Goal: Task Accomplishment & Management: Complete application form

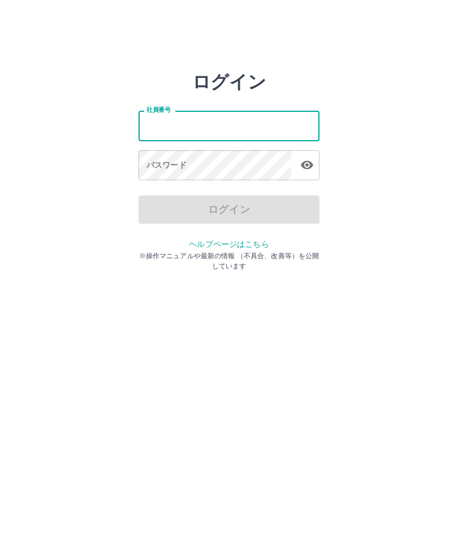
type input "*******"
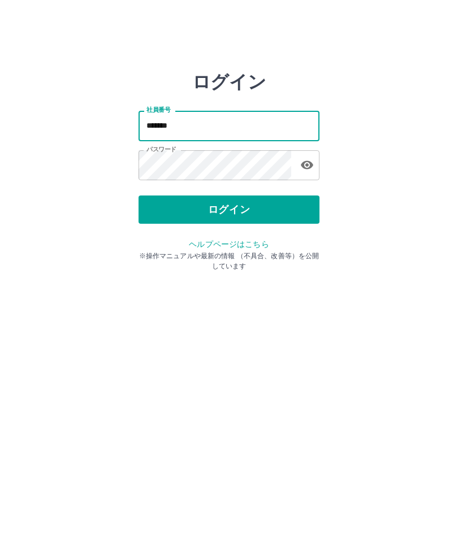
click at [268, 208] on button "ログイン" at bounding box center [228, 209] width 181 height 28
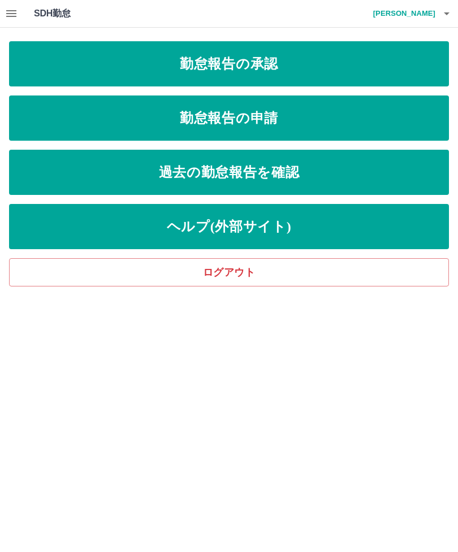
click at [266, 64] on link "勤怠報告の承認" at bounding box center [229, 63] width 440 height 45
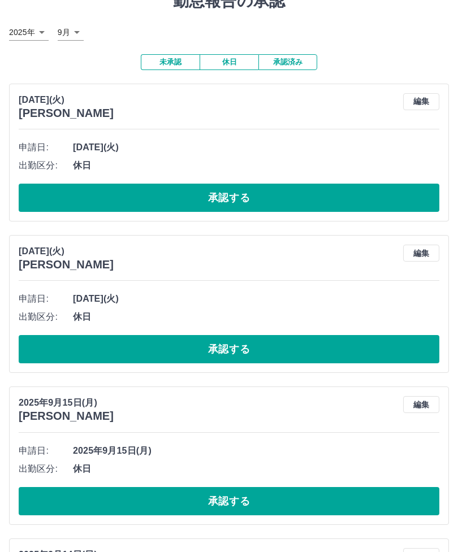
scroll to position [50, 0]
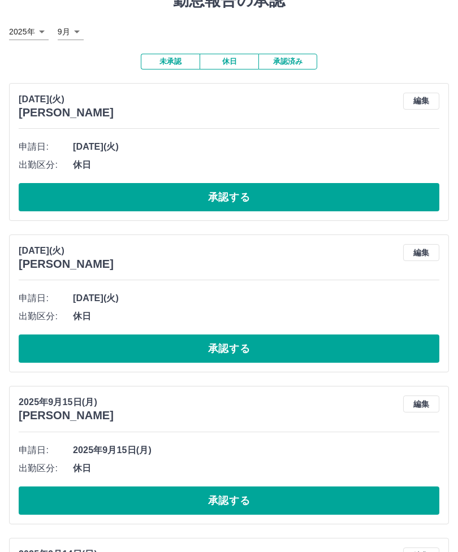
click at [283, 202] on button "承認する" at bounding box center [229, 197] width 420 height 28
click at [289, 186] on button "承認する" at bounding box center [229, 197] width 420 height 28
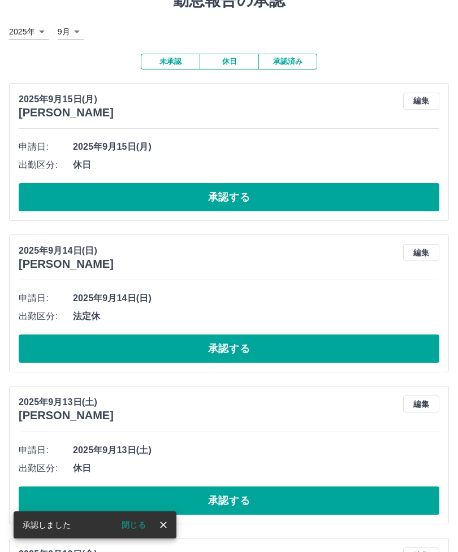
click at [224, 194] on button "承認する" at bounding box center [229, 197] width 420 height 28
click at [239, 194] on button "承認する" at bounding box center [229, 197] width 420 height 28
click at [240, 199] on button "承認する" at bounding box center [229, 197] width 420 height 28
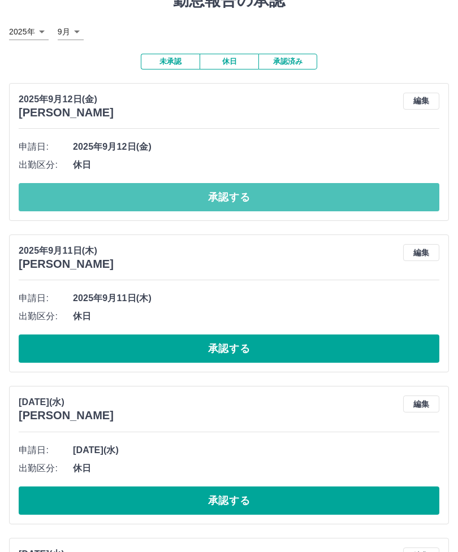
click at [270, 195] on button "承認する" at bounding box center [229, 197] width 420 height 28
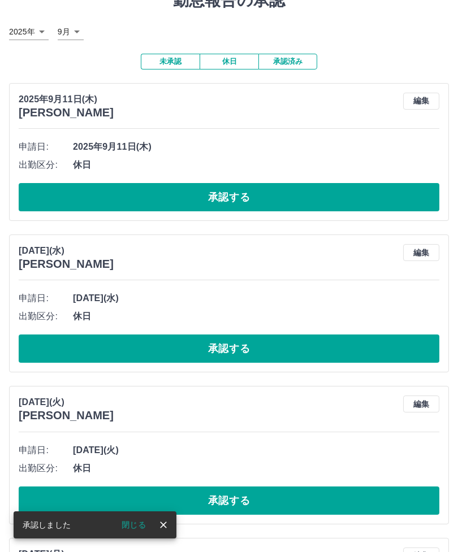
click at [255, 201] on button "承認する" at bounding box center [229, 197] width 420 height 28
click at [260, 186] on button "承認する" at bounding box center [229, 197] width 420 height 28
click at [227, 185] on button "承認する" at bounding box center [229, 197] width 420 height 28
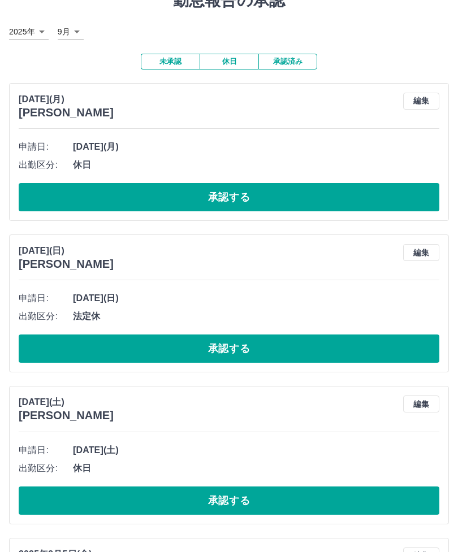
click at [359, 200] on button "承認する" at bounding box center [229, 197] width 420 height 28
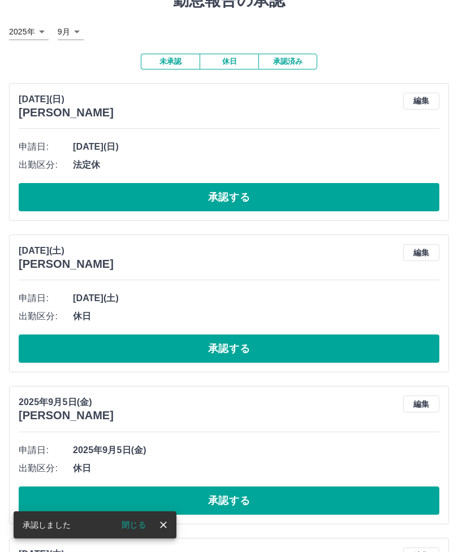
click at [342, 183] on button "承認する" at bounding box center [229, 197] width 420 height 28
click at [282, 190] on button "承認する" at bounding box center [229, 197] width 420 height 28
click at [271, 199] on button "承認する" at bounding box center [229, 197] width 420 height 28
click at [251, 192] on button "承認する" at bounding box center [229, 197] width 420 height 28
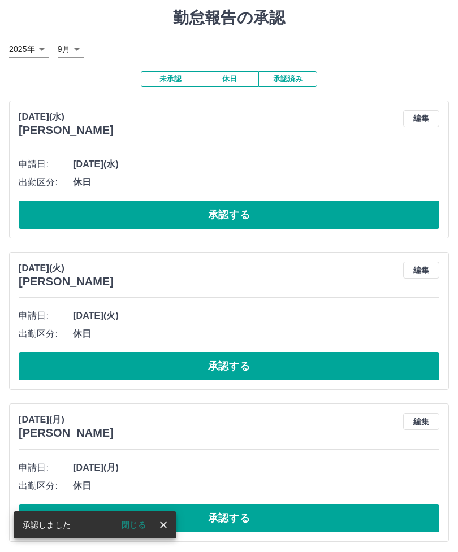
scroll to position [34, 0]
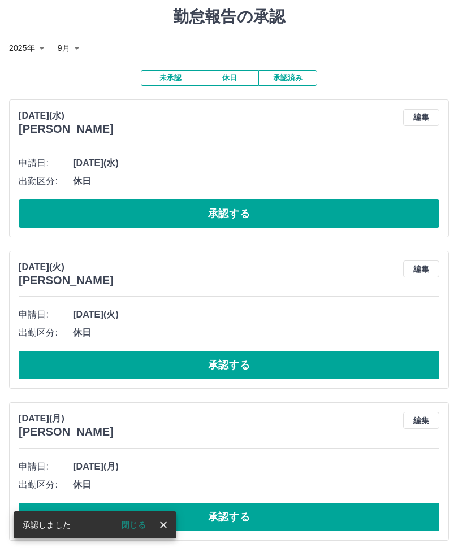
click at [240, 216] on button "承認する" at bounding box center [229, 213] width 420 height 28
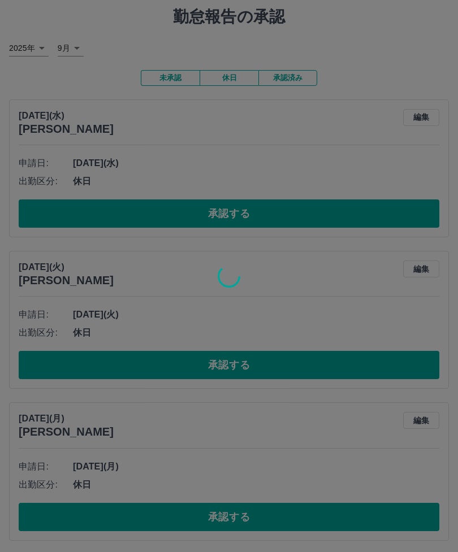
scroll to position [0, 0]
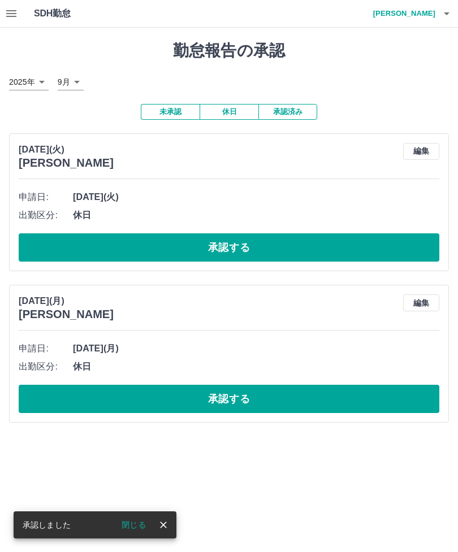
click at [232, 242] on button "承認する" at bounding box center [229, 247] width 420 height 28
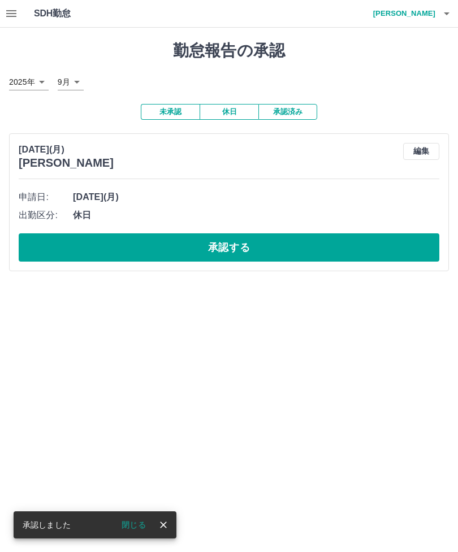
click at [259, 245] on button "承認する" at bounding box center [229, 247] width 420 height 28
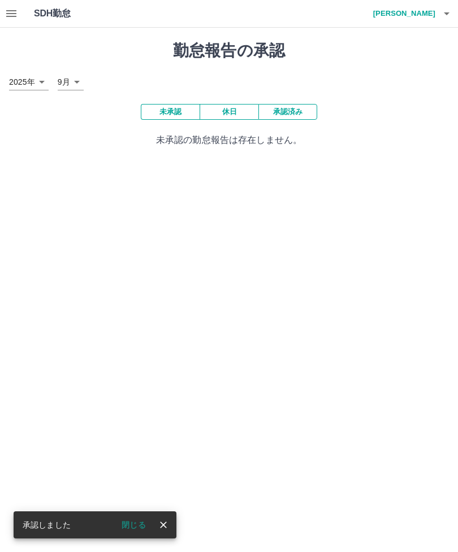
click at [133, 524] on button "閉じる" at bounding box center [133, 524] width 42 height 17
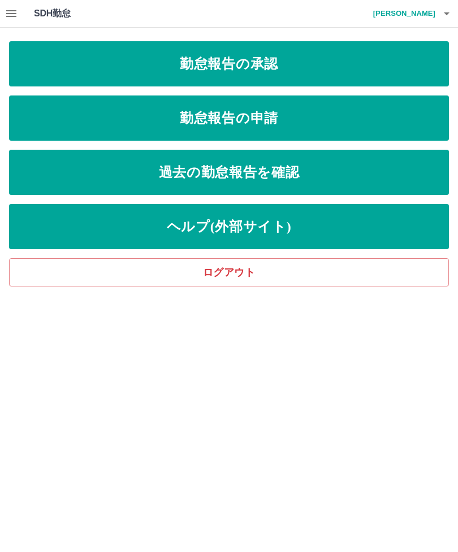
click at [285, 117] on link "勤怠報告の申請" at bounding box center [229, 117] width 440 height 45
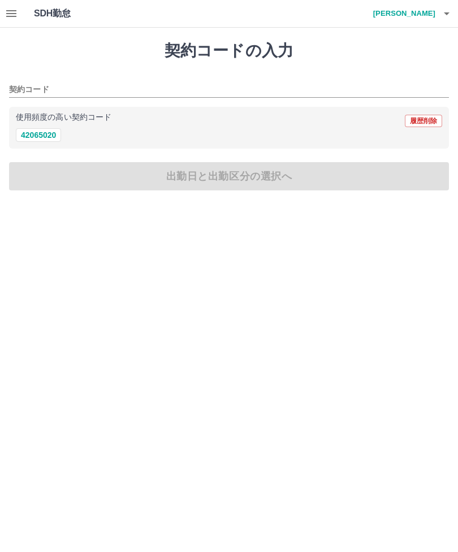
click at [445, 15] on icon "button" at bounding box center [447, 14] width 14 height 14
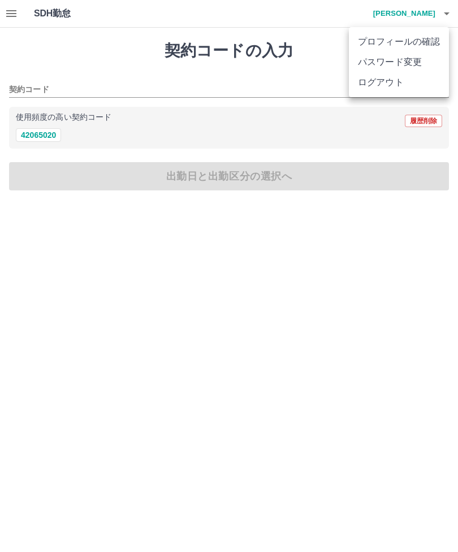
click at [385, 84] on li "ログアウト" at bounding box center [399, 82] width 100 height 20
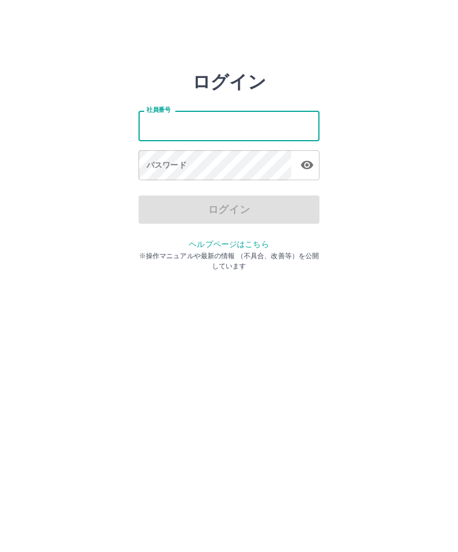
click at [291, 122] on input "社員番号" at bounding box center [228, 126] width 181 height 30
click at [266, 118] on input "社員番号" at bounding box center [228, 126] width 181 height 30
click at [220, 127] on input "社員番号" at bounding box center [228, 126] width 181 height 30
click at [206, 252] on html "ログイン 社員番号 社員番号 パスワード パスワード ログイン ヘルプページはこちら ※操作マニュアルや最新の情報 （不具合、改善等）を公開しています" at bounding box center [229, 126] width 458 height 252
click at [241, 125] on input "社員番号" at bounding box center [228, 126] width 181 height 30
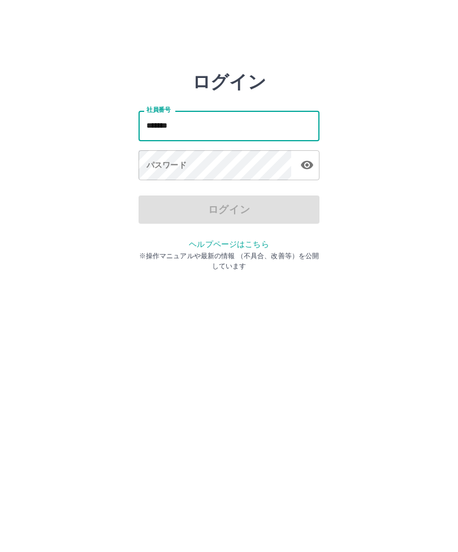
type input "*******"
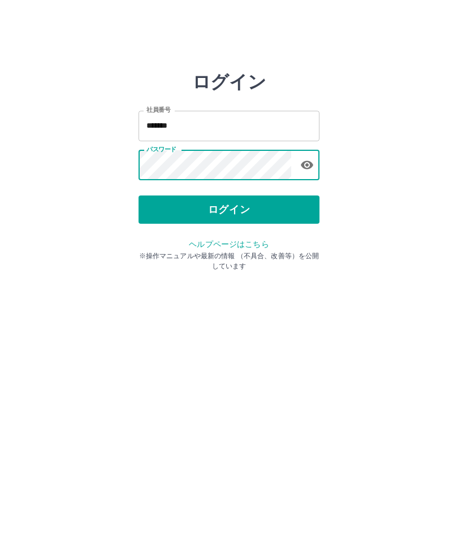
click at [267, 210] on button "ログイン" at bounding box center [228, 209] width 181 height 28
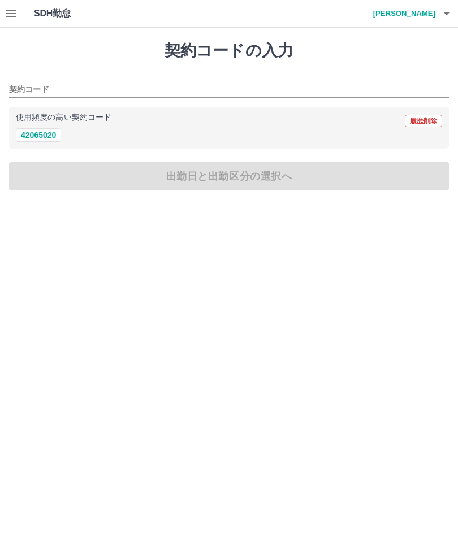
click at [48, 138] on button "42065020" at bounding box center [38, 135] width 45 height 14
type input "********"
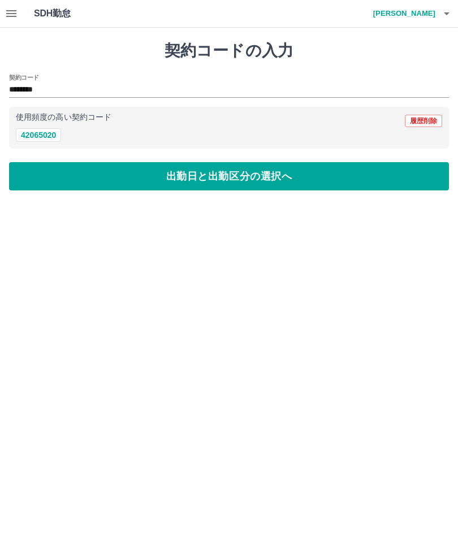
click at [301, 180] on button "出勤日と出勤区分の選択へ" at bounding box center [229, 176] width 440 height 28
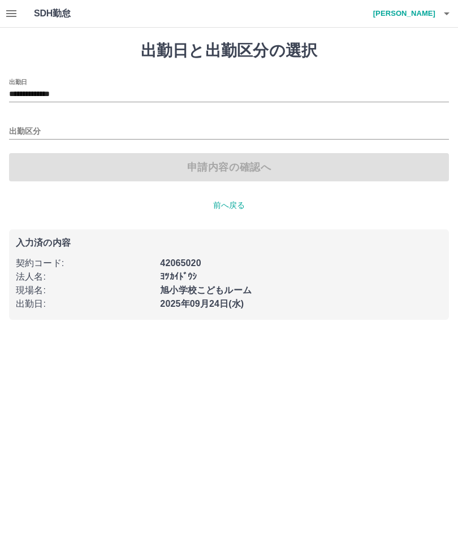
click at [211, 128] on input "出勤区分" at bounding box center [229, 132] width 440 height 14
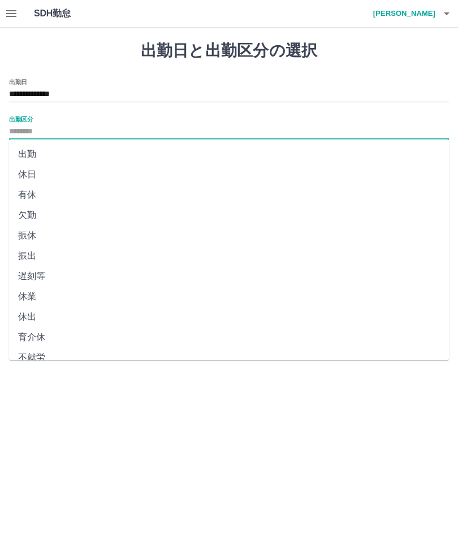
click at [26, 154] on li "出勤" at bounding box center [229, 154] width 440 height 20
type input "**"
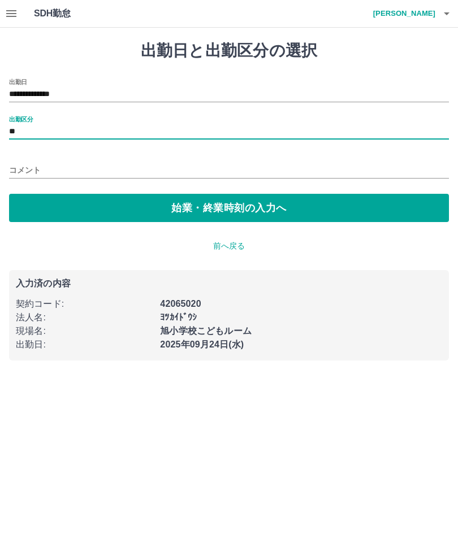
click at [285, 208] on button "始業・終業時刻の入力へ" at bounding box center [229, 208] width 440 height 28
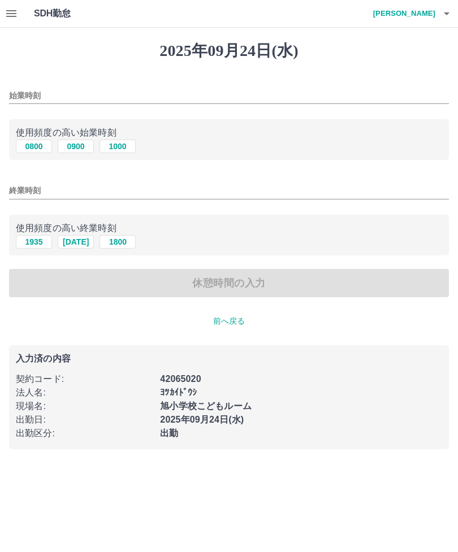
click at [88, 90] on input "始業時刻" at bounding box center [229, 96] width 440 height 16
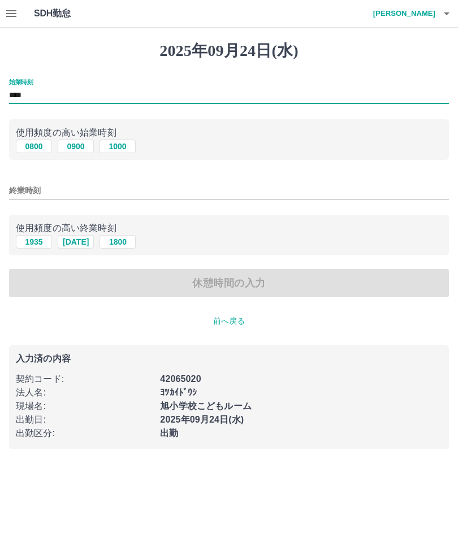
type input "****"
click at [123, 183] on input "終業時刻" at bounding box center [229, 191] width 440 height 16
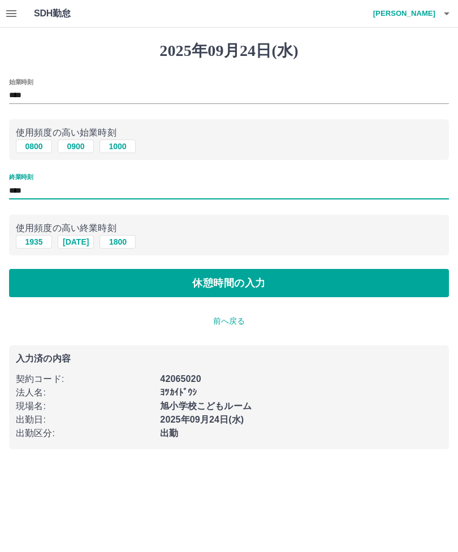
type input "****"
click at [224, 283] on button "休憩時間の入力" at bounding box center [229, 283] width 440 height 28
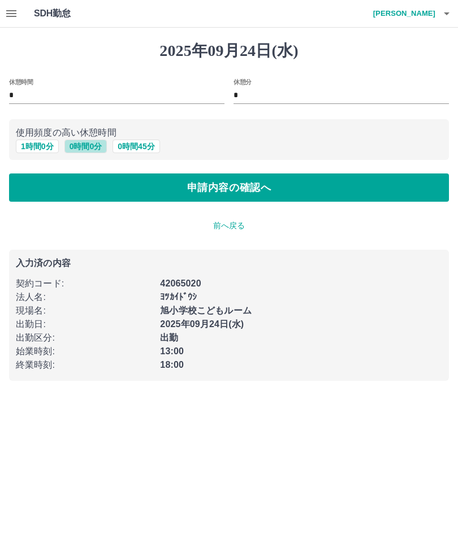
click at [93, 148] on button "0 時間 0 分" at bounding box center [85, 147] width 43 height 14
click at [288, 194] on button "申請内容の確認へ" at bounding box center [229, 187] width 440 height 28
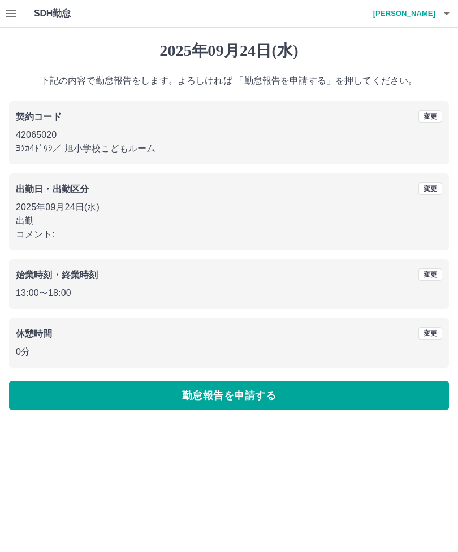
click at [257, 390] on button "勤怠報告を申請する" at bounding box center [229, 395] width 440 height 28
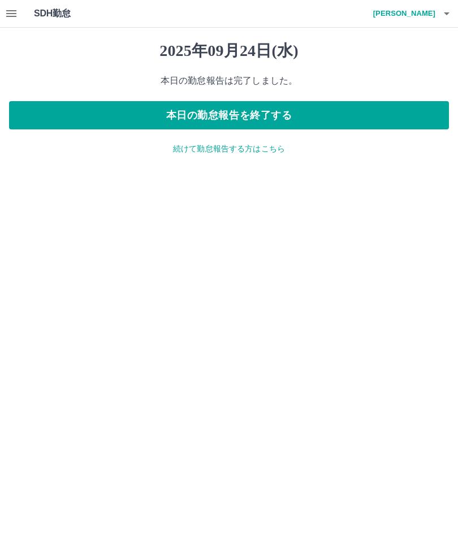
click at [287, 97] on div "2025年09月24日(水) 本日の勤怠報告は完了しました。 本日の勤怠報告を終了する 続けて勤怠報告する方はこちら" at bounding box center [229, 98] width 458 height 141
click at [319, 112] on button "本日の勤怠報告を終了する" at bounding box center [229, 115] width 440 height 28
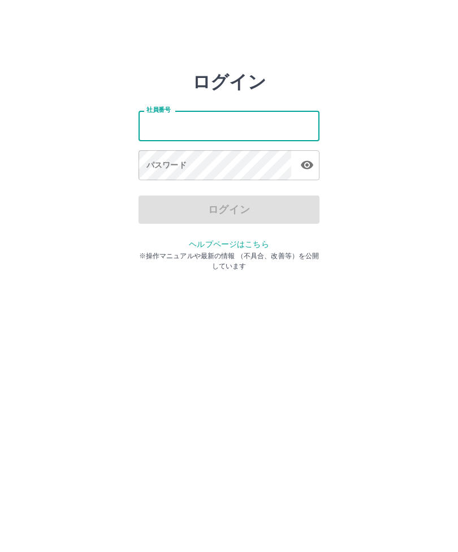
click at [236, 126] on input "社員番号" at bounding box center [228, 126] width 181 height 30
click at [281, 252] on html "ログイン 社員番号 社員番号 パスワード パスワード ログイン ヘルプページはこちら ※操作マニュアルや最新の情報 （不具合、改善等）を公開しています" at bounding box center [229, 126] width 458 height 252
click at [239, 124] on input "社員番号" at bounding box center [228, 126] width 181 height 30
type input "*******"
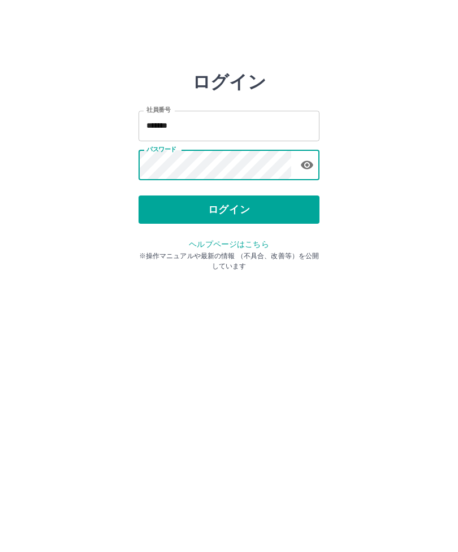
click at [238, 217] on button "ログイン" at bounding box center [228, 209] width 181 height 28
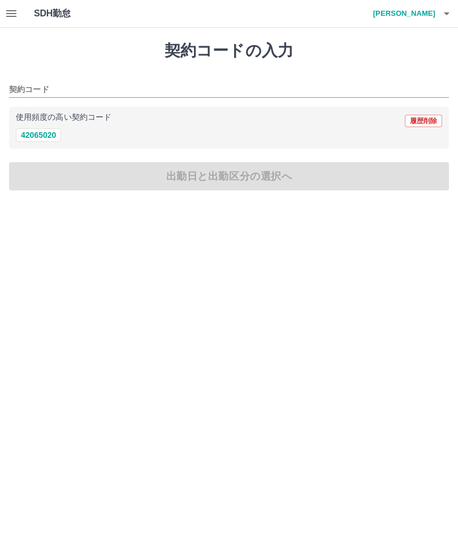
click at [40, 132] on button "42065020" at bounding box center [38, 135] width 45 height 14
type input "********"
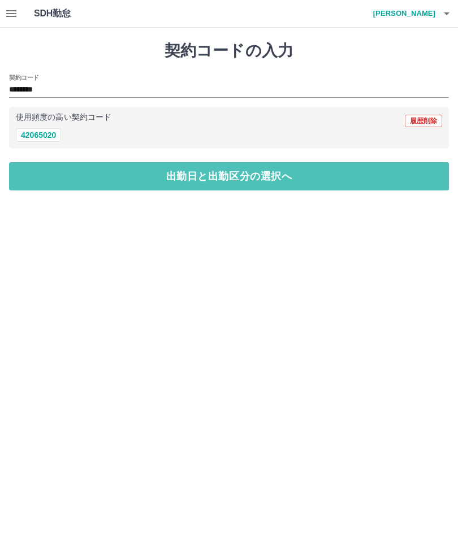
click at [277, 183] on button "出勤日と出勤区分の選択へ" at bounding box center [229, 176] width 440 height 28
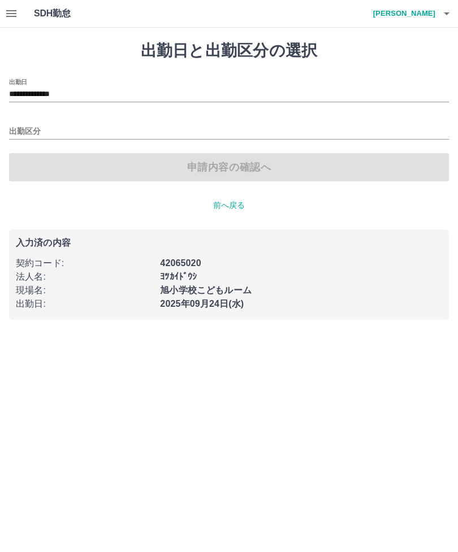
click at [226, 126] on input "出勤区分" at bounding box center [229, 132] width 440 height 14
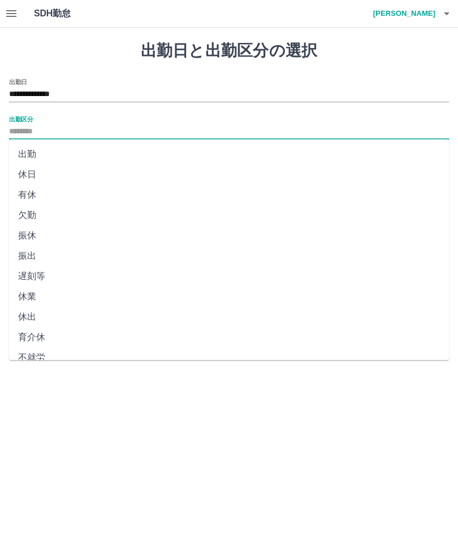
click at [29, 147] on li "出勤" at bounding box center [229, 154] width 440 height 20
type input "**"
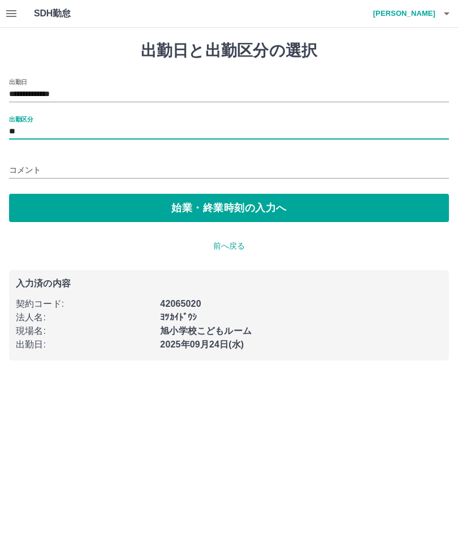
click at [224, 213] on button "始業・終業時刻の入力へ" at bounding box center [229, 208] width 440 height 28
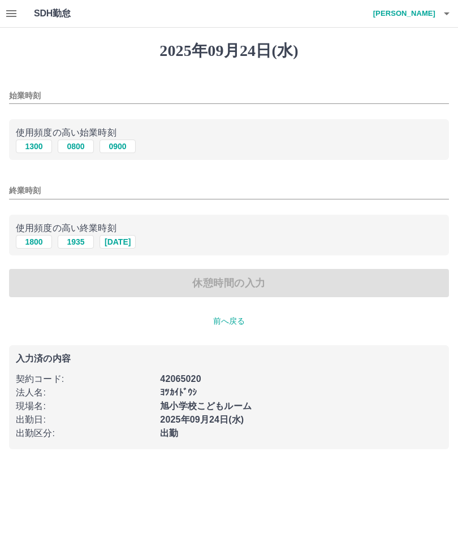
click at [33, 144] on button "1300" at bounding box center [34, 147] width 36 height 14
type input "****"
click at [184, 189] on input "終業時刻" at bounding box center [229, 191] width 440 height 16
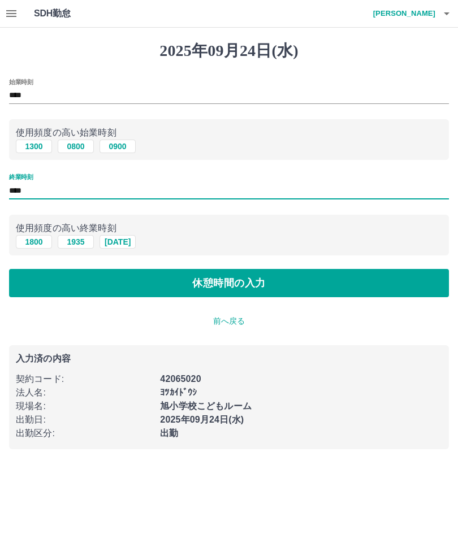
type input "****"
click at [271, 280] on button "休憩時間の入力" at bounding box center [229, 283] width 440 height 28
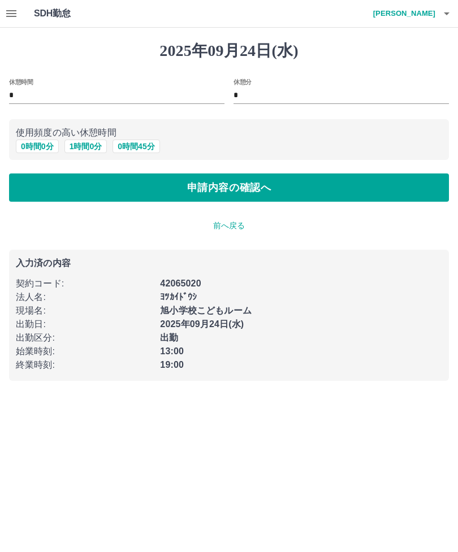
click at [37, 140] on button "0 時間 0 分" at bounding box center [37, 147] width 43 height 14
click at [240, 177] on button "申請内容の確認へ" at bounding box center [229, 187] width 440 height 28
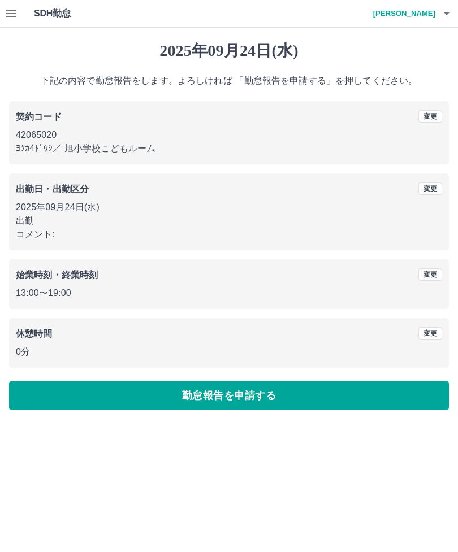
click at [260, 397] on button "勤怠報告を申請する" at bounding box center [229, 395] width 440 height 28
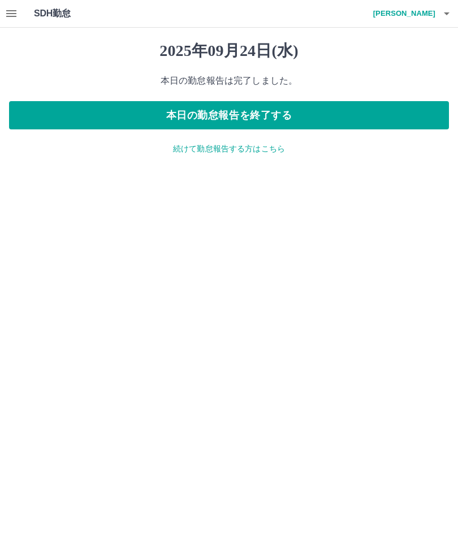
click at [316, 121] on button "本日の勤怠報告を終了する" at bounding box center [229, 115] width 440 height 28
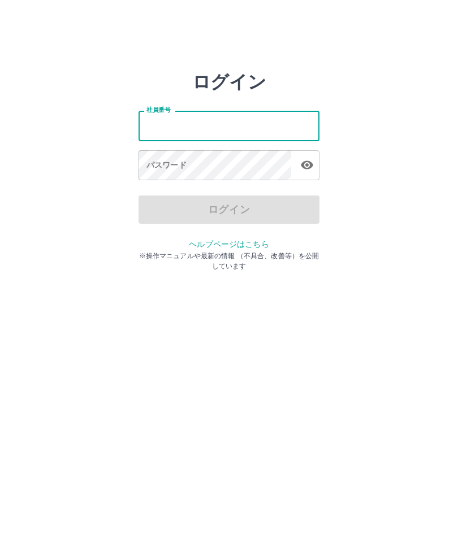
type input "*******"
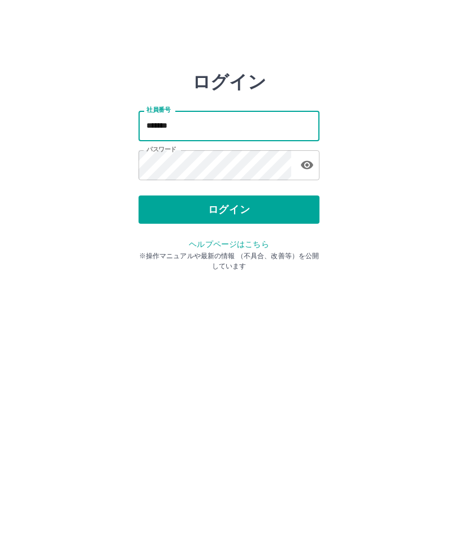
click at [250, 206] on button "ログイン" at bounding box center [228, 209] width 181 height 28
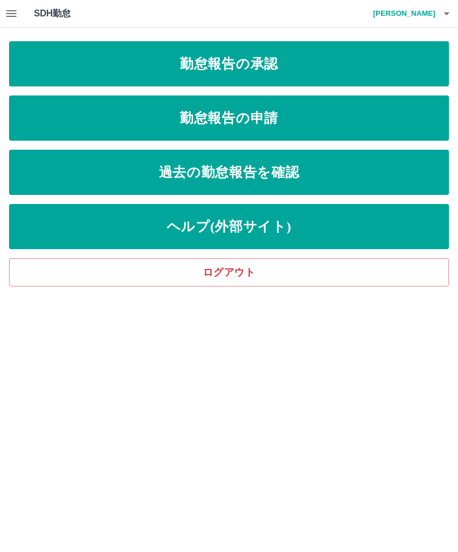
click at [280, 55] on link "勤怠報告の承認" at bounding box center [229, 63] width 440 height 45
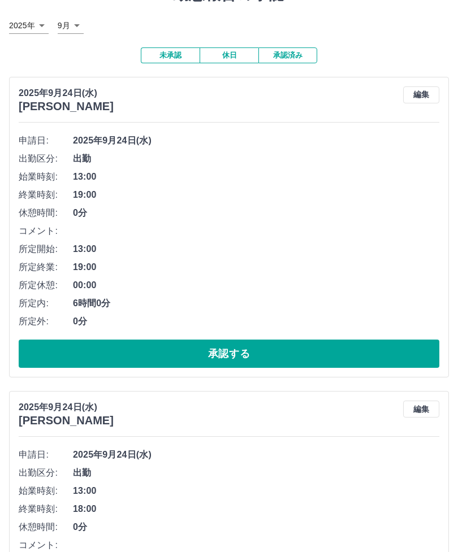
scroll to position [55, 0]
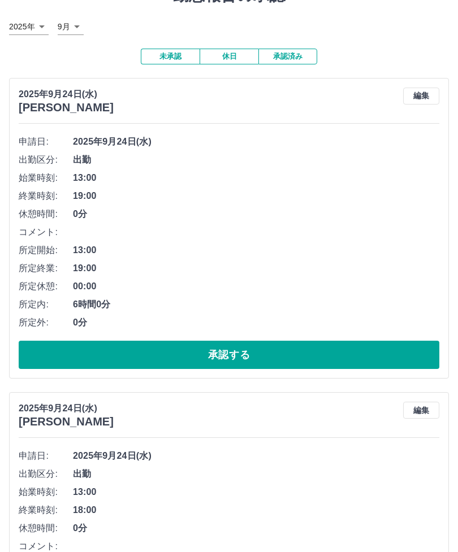
click at [271, 354] on button "承認する" at bounding box center [229, 355] width 420 height 28
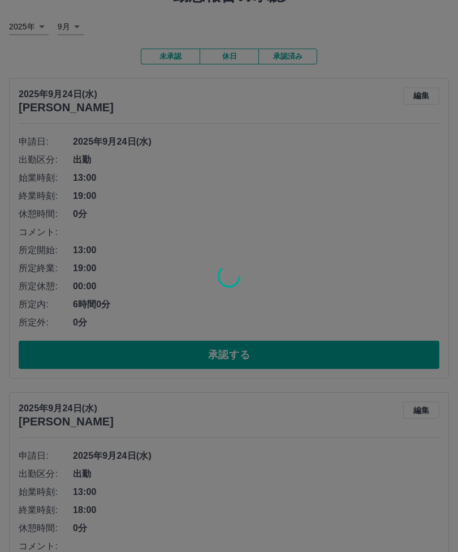
scroll to position [0, 0]
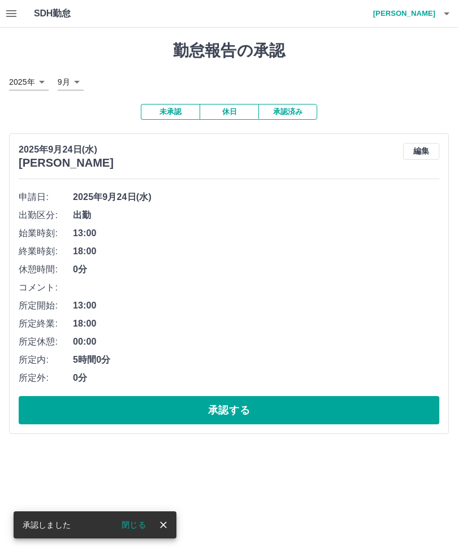
click at [249, 403] on button "承認する" at bounding box center [229, 410] width 420 height 28
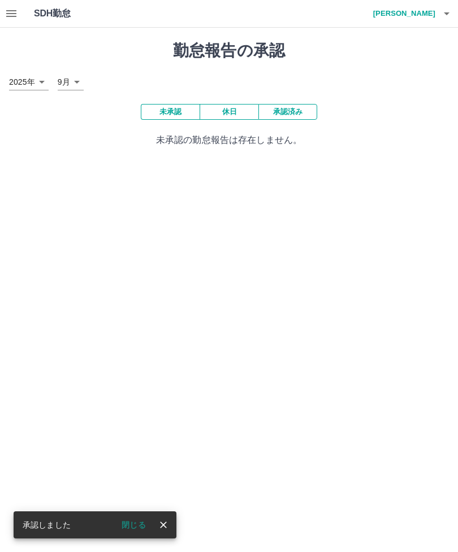
click at [145, 520] on button "閉じる" at bounding box center [133, 524] width 42 height 17
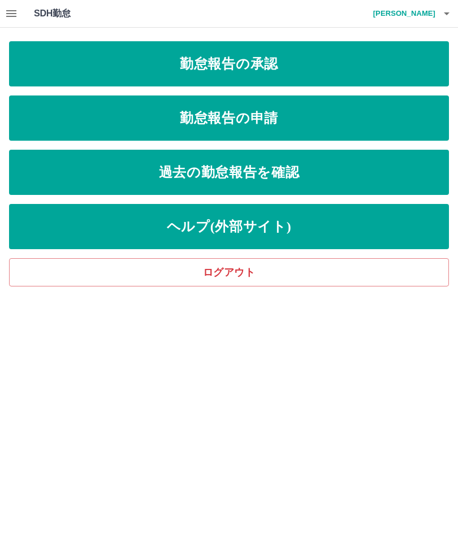
click at [341, 118] on link "勤怠報告の申請" at bounding box center [229, 117] width 440 height 45
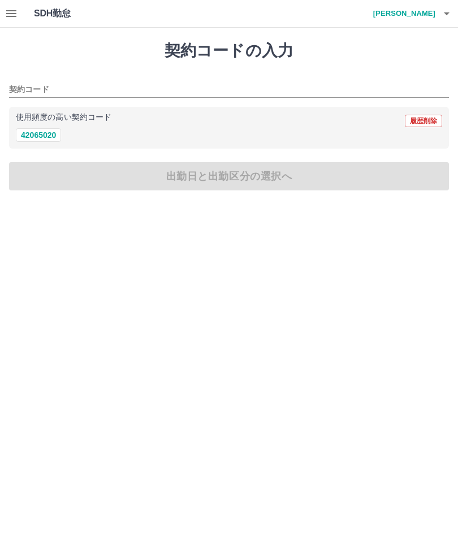
click at [27, 139] on button "42065020" at bounding box center [38, 135] width 45 height 14
type input "********"
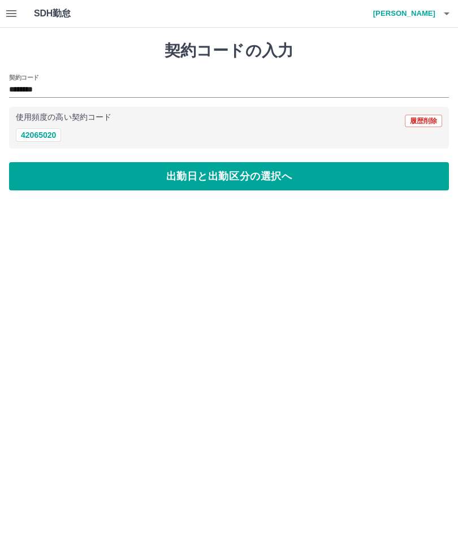
click at [271, 181] on button "出勤日と出勤区分の選択へ" at bounding box center [229, 176] width 440 height 28
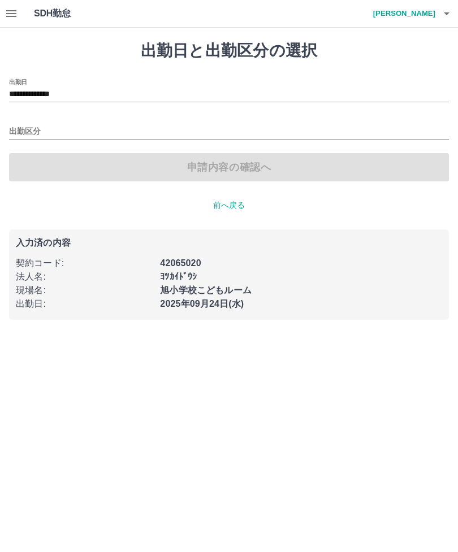
click at [121, 121] on div "出勤区分" at bounding box center [229, 128] width 440 height 24
click at [125, 129] on input "出勤区分" at bounding box center [229, 132] width 440 height 14
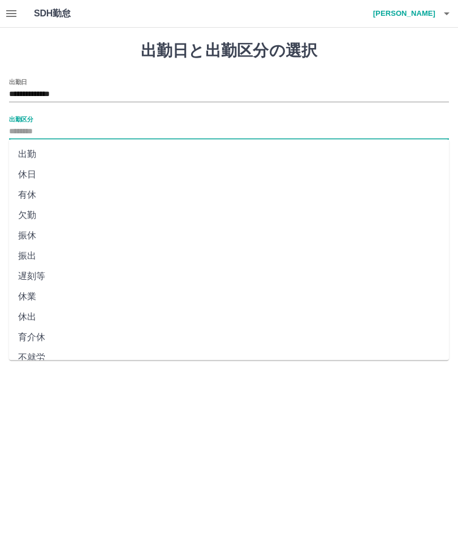
click at [34, 154] on li "出勤" at bounding box center [229, 154] width 440 height 20
type input "**"
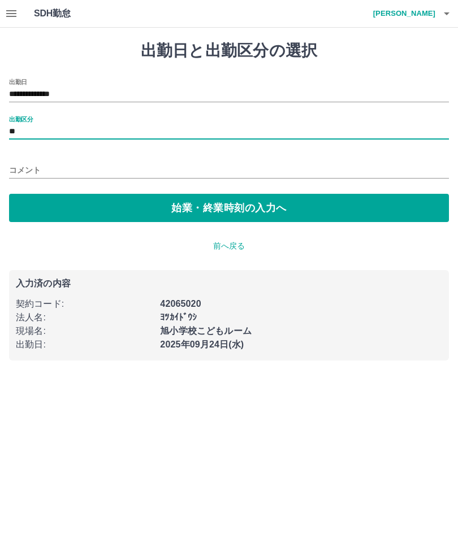
click at [295, 205] on button "始業・終業時刻の入力へ" at bounding box center [229, 208] width 440 height 28
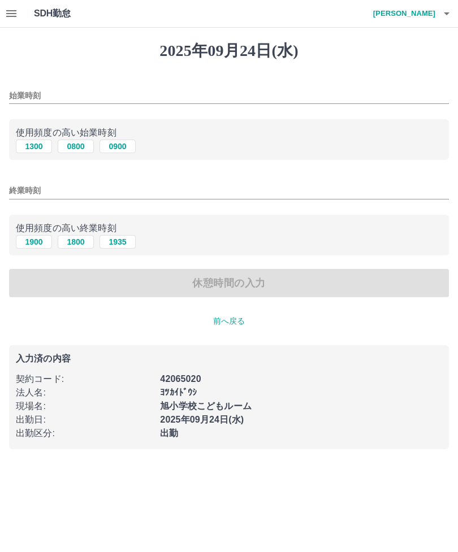
click at [213, 96] on input "始業時刻" at bounding box center [229, 96] width 440 height 16
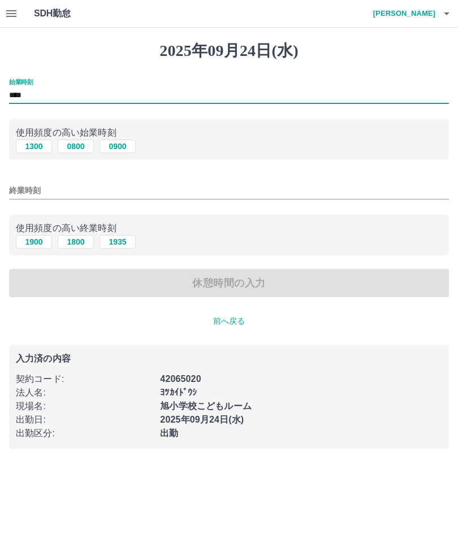
type input "****"
click at [223, 183] on input "終業時刻" at bounding box center [229, 191] width 440 height 16
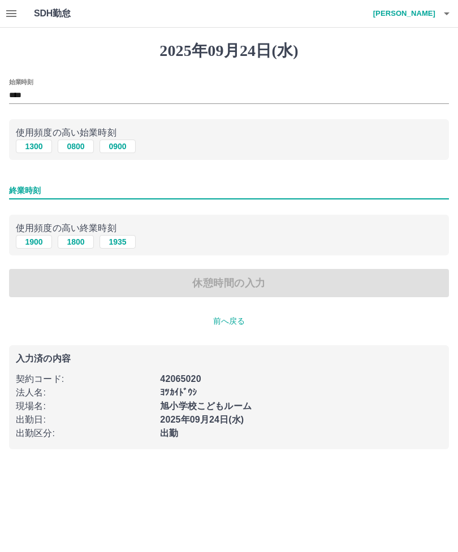
click at [28, 245] on button "1900" at bounding box center [34, 242] width 36 height 14
type input "****"
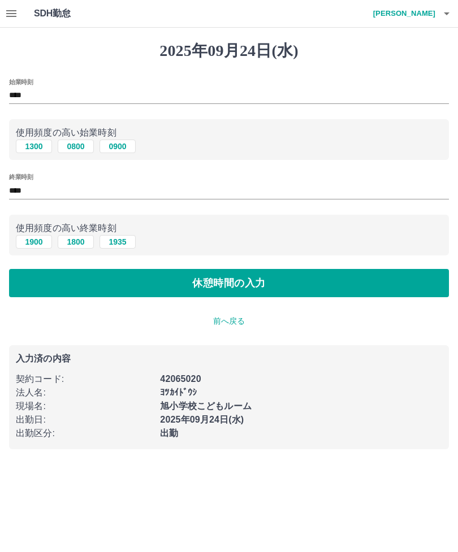
click at [353, 287] on button "休憩時間の入力" at bounding box center [229, 283] width 440 height 28
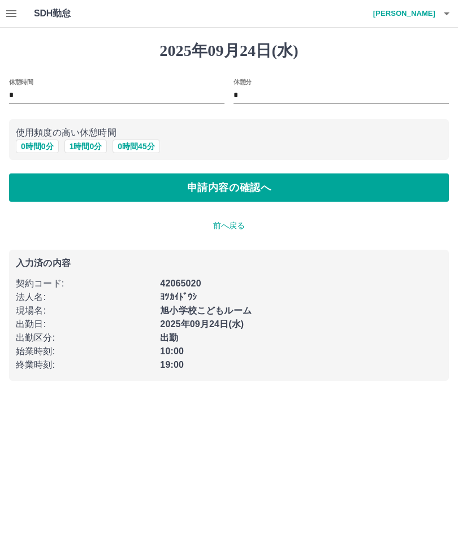
click at [95, 144] on button "1 時間 0 分" at bounding box center [85, 147] width 43 height 14
type input "*"
click at [331, 185] on button "申請内容の確認へ" at bounding box center [229, 187] width 440 height 28
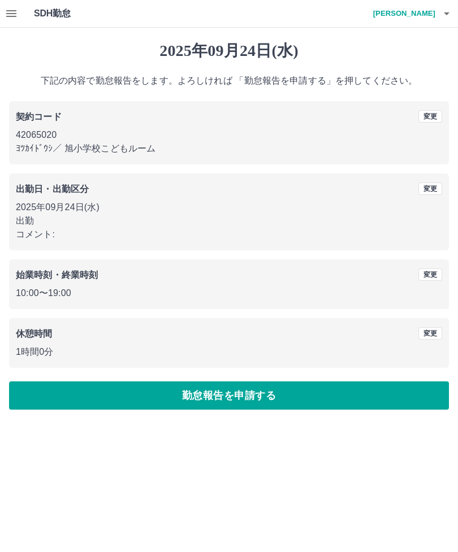
click at [316, 392] on button "勤怠報告を申請する" at bounding box center [229, 395] width 440 height 28
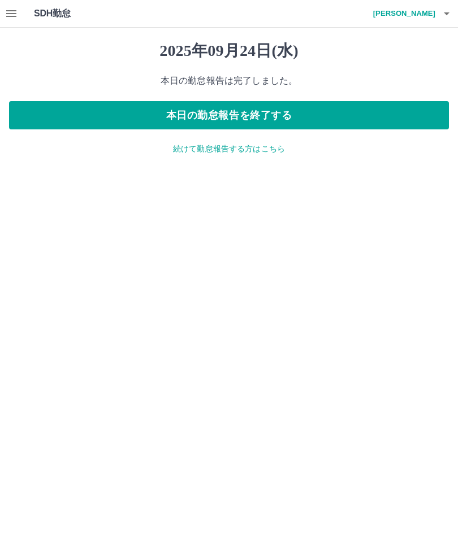
click at [349, 111] on button "本日の勤怠報告を終了する" at bounding box center [229, 115] width 440 height 28
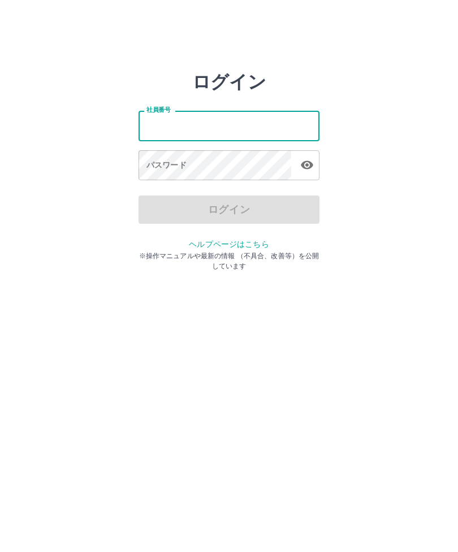
type input "*******"
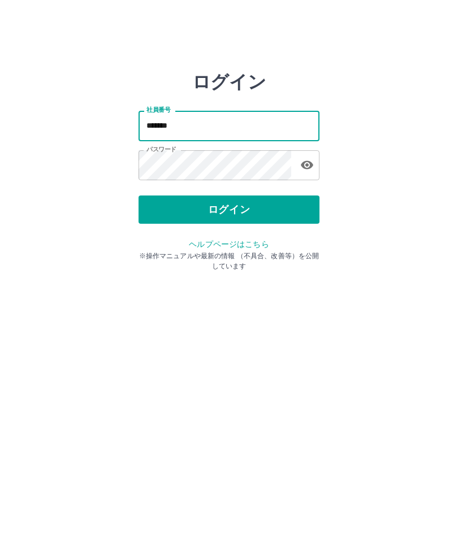
click at [258, 192] on div "社員番号 ******* 社員番号 パスワード パスワード" at bounding box center [228, 144] width 181 height 102
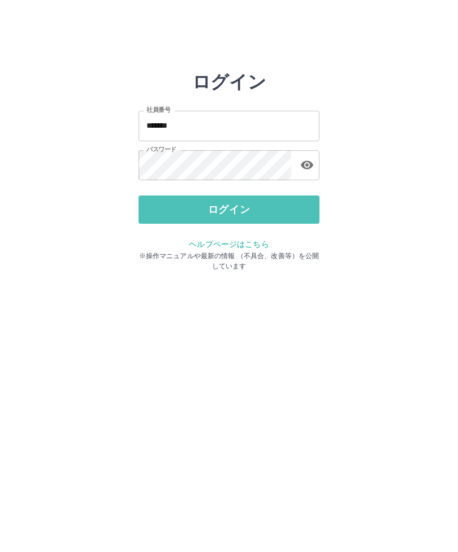
click at [293, 210] on button "ログイン" at bounding box center [228, 209] width 181 height 28
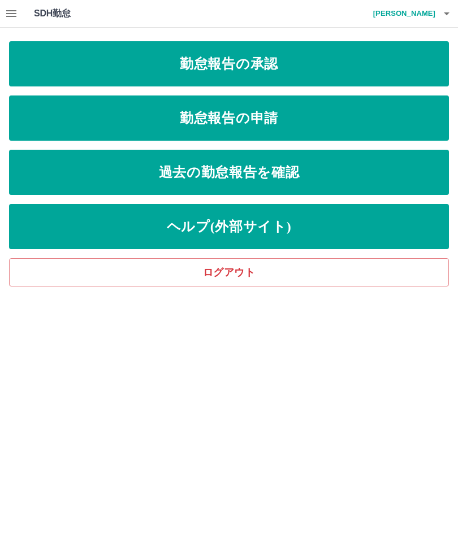
click at [341, 63] on link "勤怠報告の承認" at bounding box center [229, 63] width 440 height 45
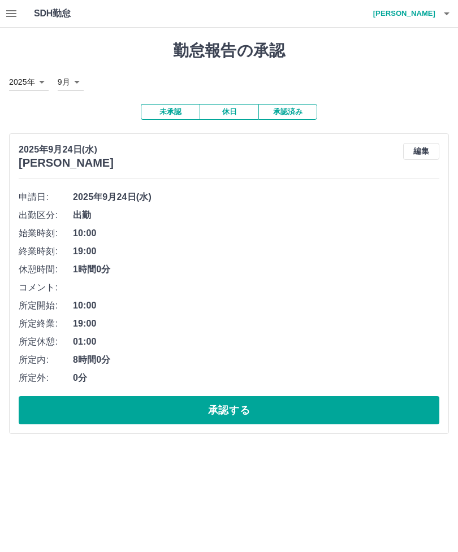
click at [278, 407] on button "承認する" at bounding box center [229, 410] width 420 height 28
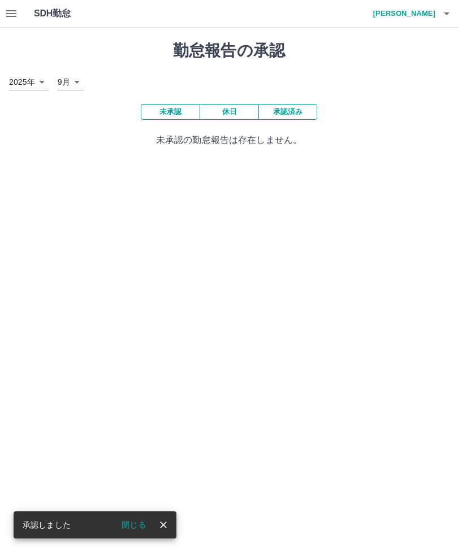
click at [151, 517] on button "閉じる" at bounding box center [133, 524] width 42 height 17
